Goal: Navigation & Orientation: Understand site structure

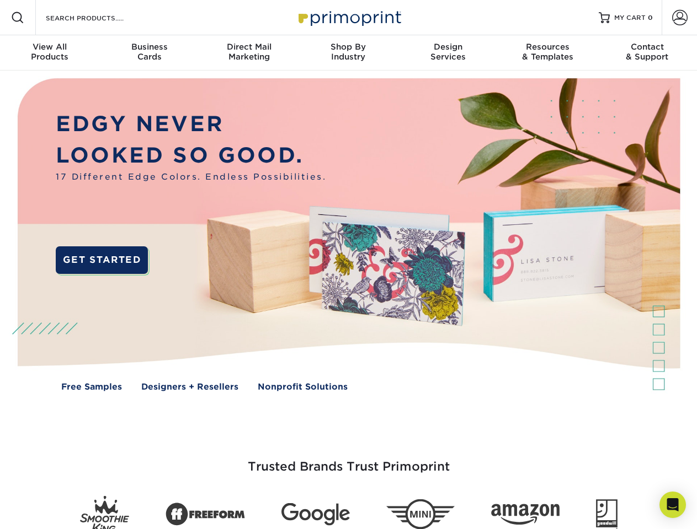
click at [348, 265] on img at bounding box center [347, 243] width 689 height 345
click at [18, 18] on span at bounding box center [17, 17] width 13 height 13
click at [679, 18] on span at bounding box center [679, 17] width 15 height 15
click at [50, 53] on div "View All Products" at bounding box center [49, 52] width 99 height 20
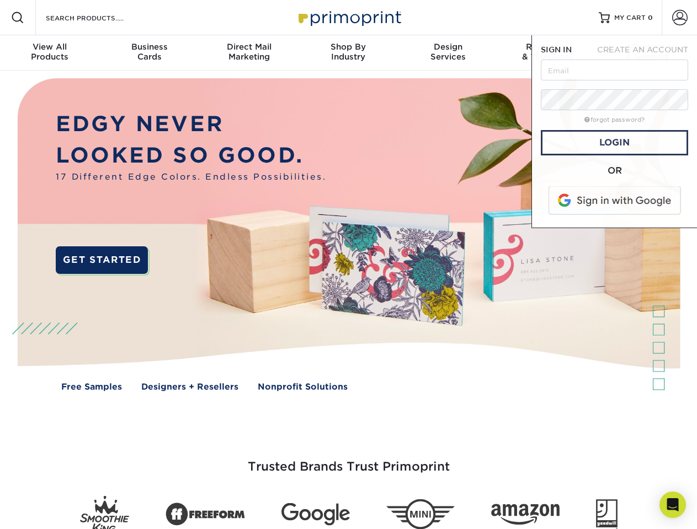
click at [149, 53] on div "Business Cards" at bounding box center [148, 52] width 99 height 20
click at [249, 53] on div "Direct Mail Marketing" at bounding box center [248, 52] width 99 height 20
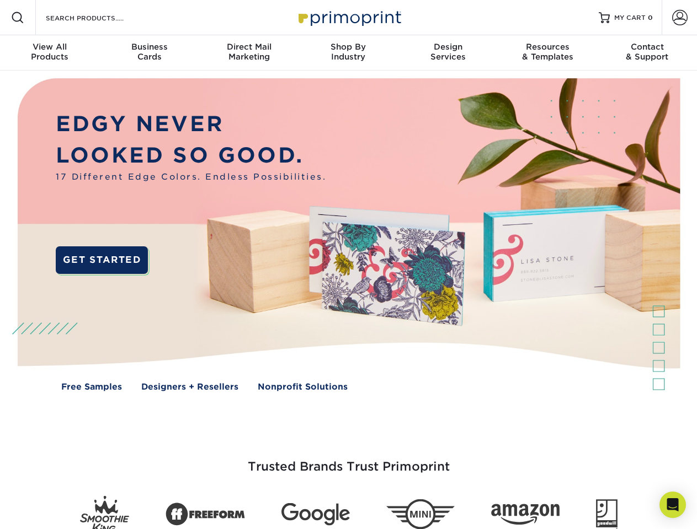
click at [348, 53] on div "Shop By Industry" at bounding box center [347, 52] width 99 height 20
click at [448, 53] on div "Design Services" at bounding box center [447, 52] width 99 height 20
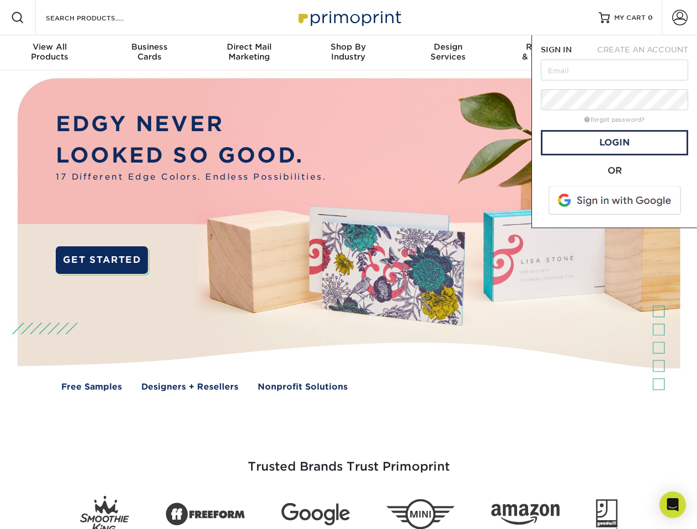
click at [547, 53] on span "SIGN IN" at bounding box center [555, 49] width 31 height 9
click at [647, 53] on span "CREATE AN ACCOUNT" at bounding box center [642, 49] width 91 height 9
